Goal: Entertainment & Leisure: Consume media (video, audio)

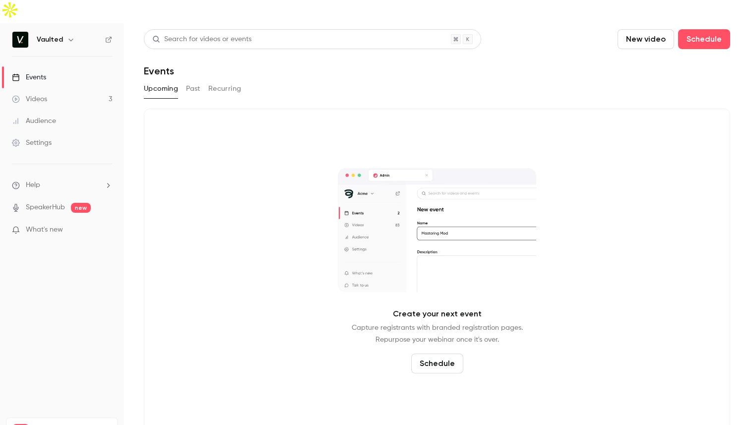
click at [300, 81] on div "Upcoming Past Recurring" at bounding box center [437, 89] width 586 height 16
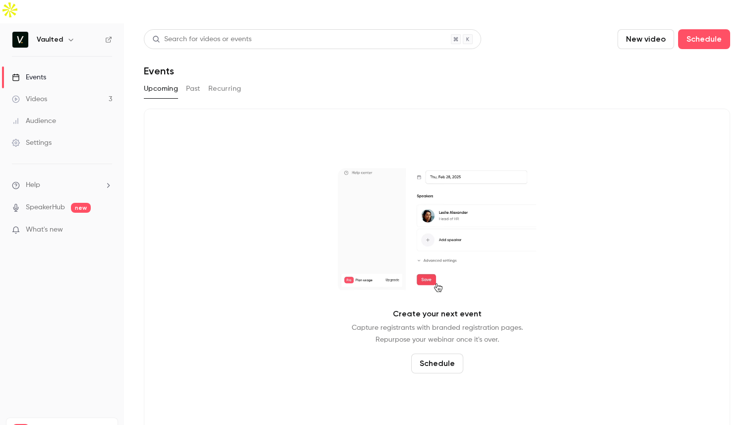
click at [56, 255] on nav "Vaulted Events Videos 3 Audience Settings Help SpeakerHub new What's new Pro Pl…" at bounding box center [62, 235] width 124 height 425
click at [440, 78] on div "Search for videos or events New video Schedule Events Upcoming Past Recurring C…" at bounding box center [437, 230] width 586 height 403
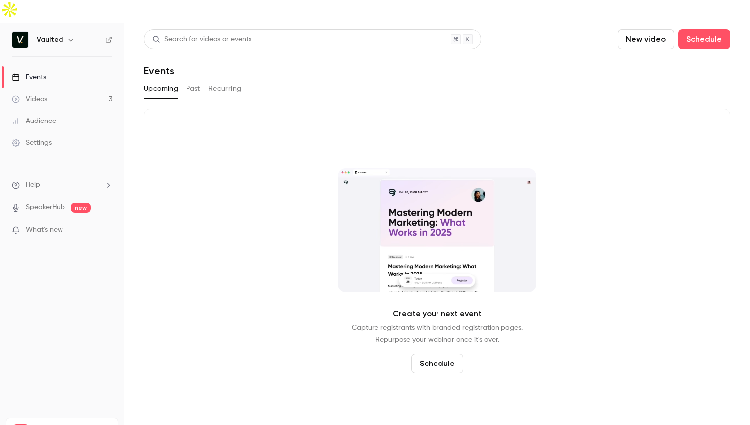
click at [278, 40] on header "Search for videos or events New video Schedule Events" at bounding box center [437, 53] width 586 height 48
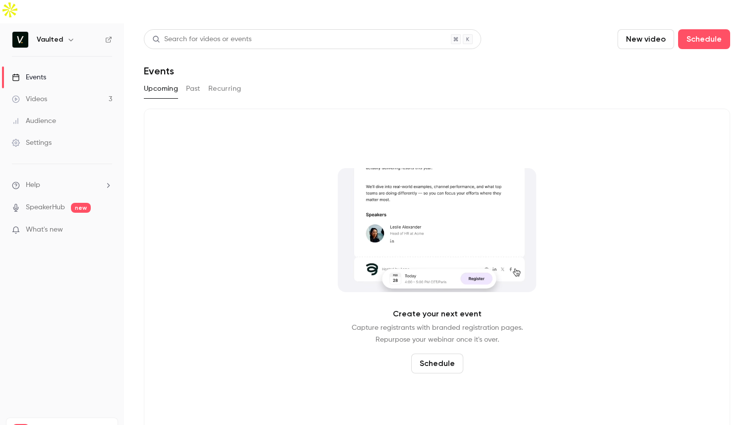
click at [78, 88] on link "Videos 3" at bounding box center [62, 99] width 124 height 22
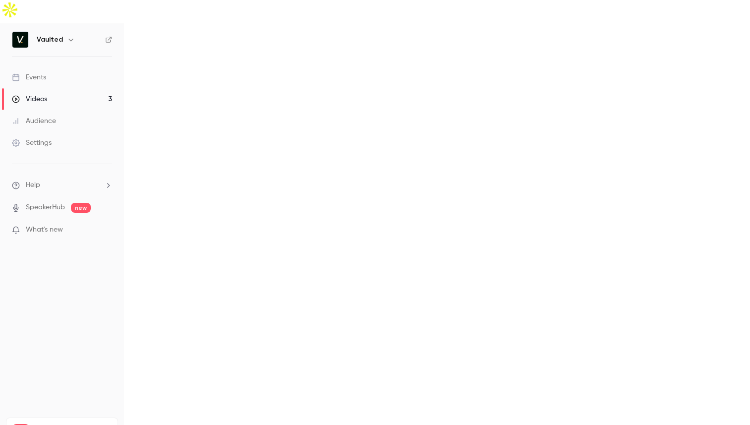
click at [0, 0] on div "Videos" at bounding box center [0, 0] width 0 height 0
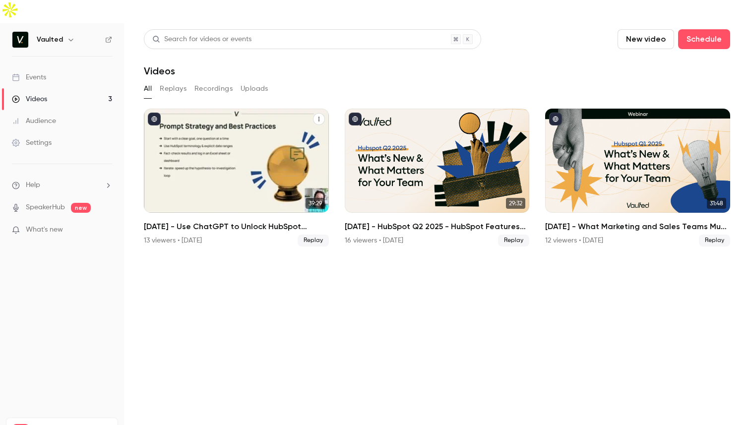
click at [229, 221] on h2 "[DATE] - Use ChatGPT to Unlock HubSpot Insights" at bounding box center [236, 227] width 185 height 12
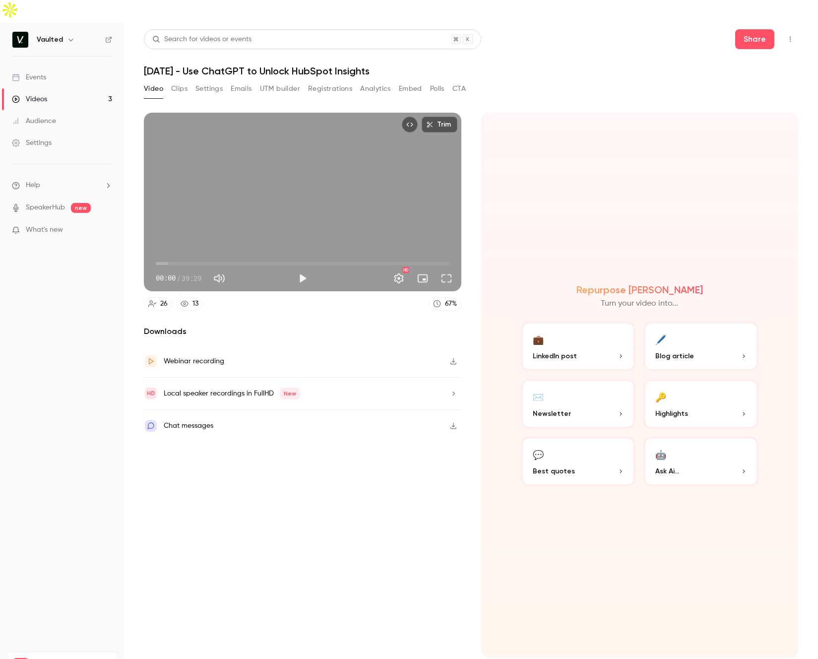
click at [573, 176] on div "Repurpose Ai Turn your video into... 💼 LinkedIn post 🖊️ Blog article ✉️ Newslet…" at bounding box center [639, 385] width 317 height 545
click at [555, 425] on div "Repurpose Ai Turn your video into... 💼 LinkedIn post 🖊️ Blog article ✉️ Newslet…" at bounding box center [639, 385] width 317 height 545
